Goal: Information Seeking & Learning: Learn about a topic

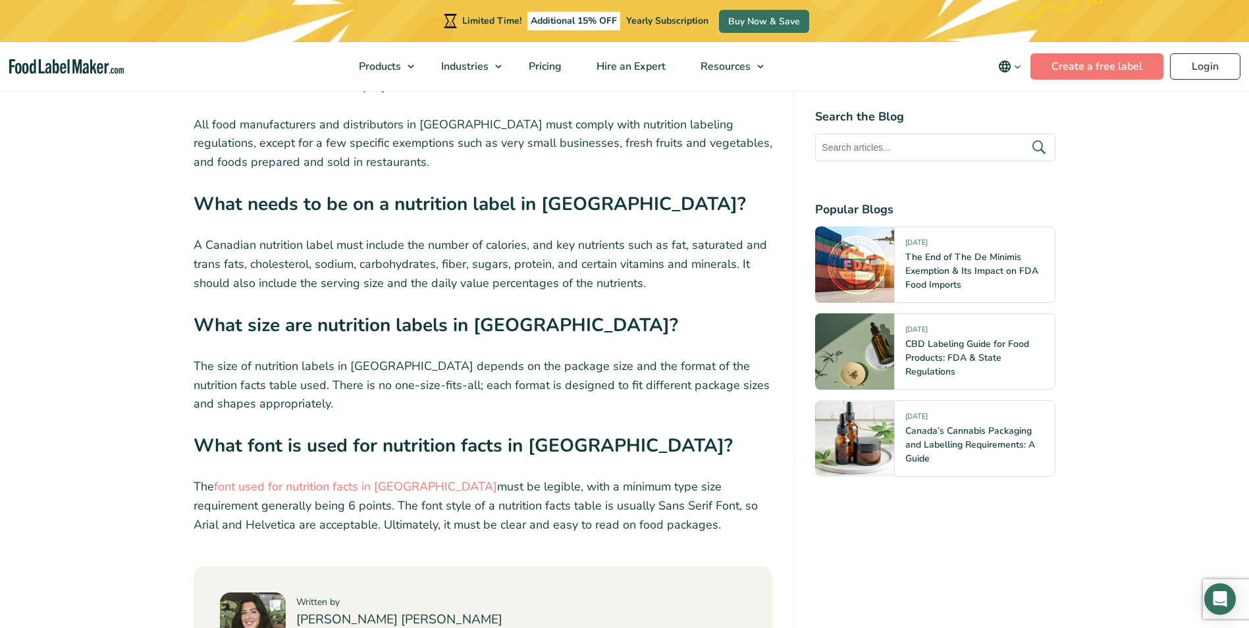
scroll to position [5466, 0]
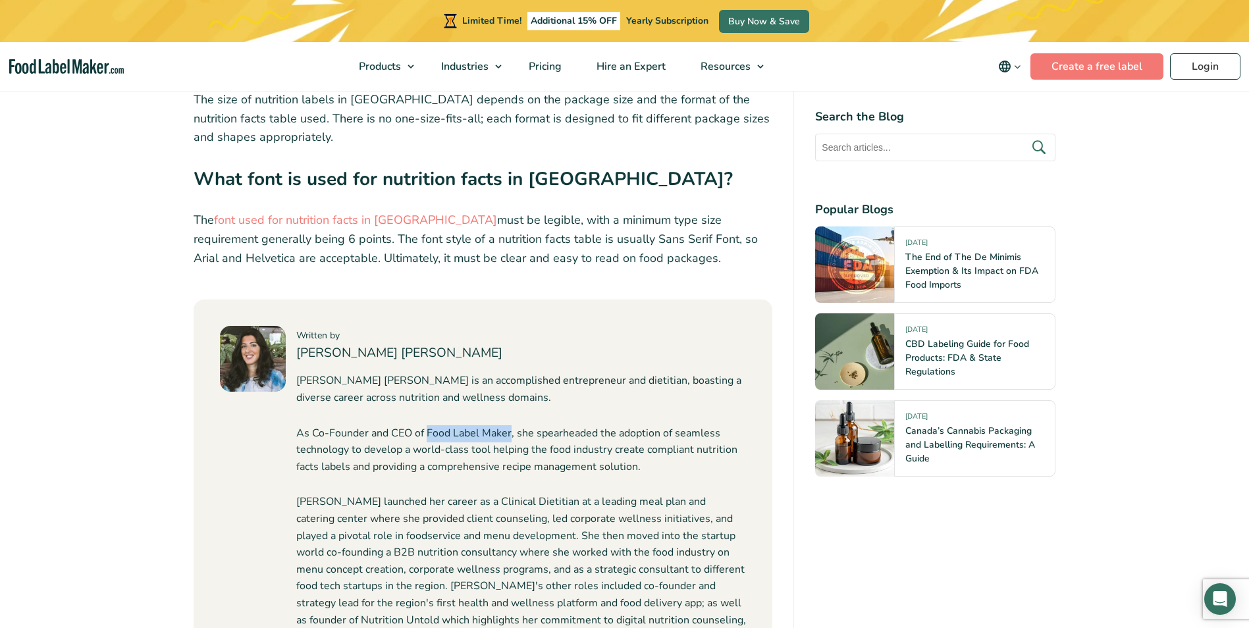
drag, startPoint x: 427, startPoint y: 366, endPoint x: 511, endPoint y: 366, distance: 83.6
click at [511, 425] on p "As Co-Founder and CEO of Food Label Maker, she spearheaded the adoption of seam…" at bounding box center [521, 450] width 450 height 51
drag, startPoint x: 511, startPoint y: 366, endPoint x: 483, endPoint y: 366, distance: 27.7
copy p "Food Label Maker"
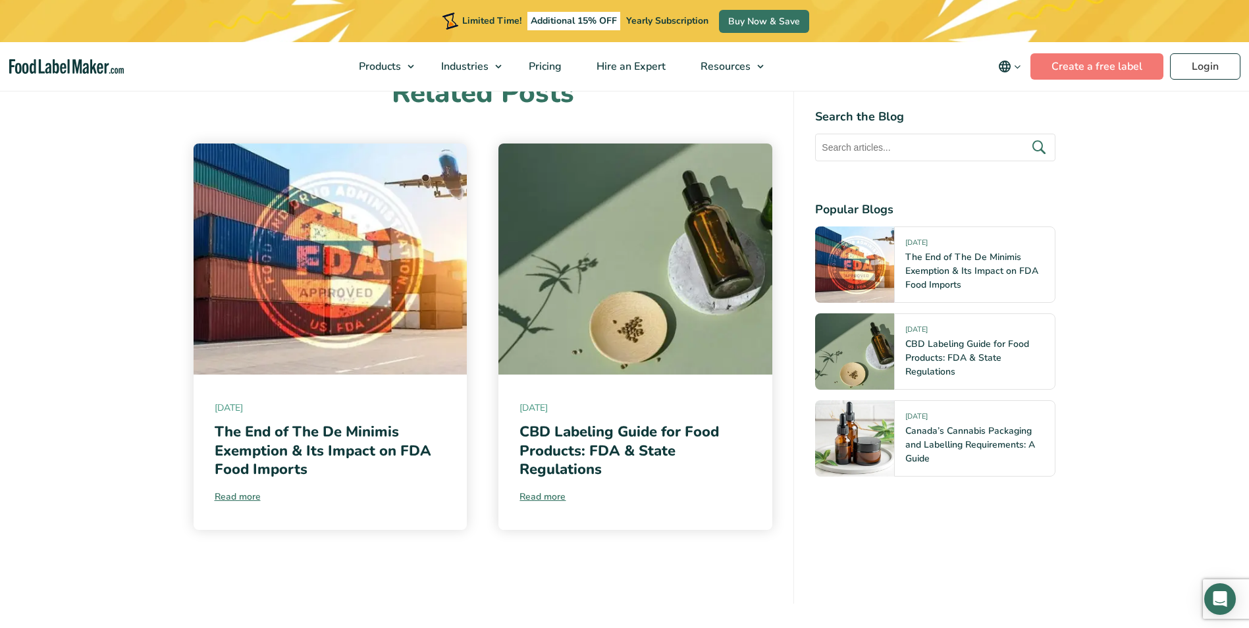
scroll to position [6257, 0]
click at [396, 97] on span "Food Nutrition Labelling" at bounding box center [427, 98] width 117 height 14
